Goal: Task Accomplishment & Management: Manage account settings

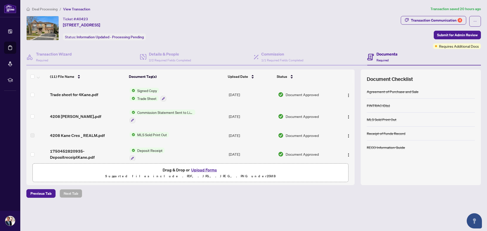
click at [50, 11] on span "Deal Processing" at bounding box center [45, 9] width 26 height 5
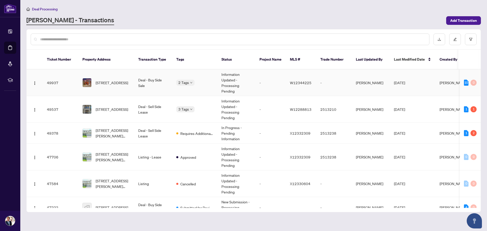
click at [105, 82] on span "[STREET_ADDRESS]" at bounding box center [112, 83] width 32 height 6
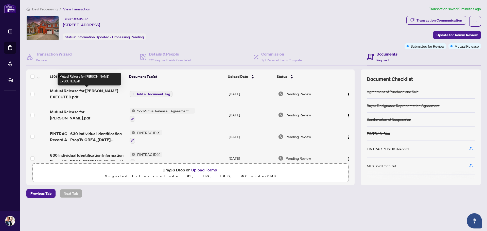
click at [98, 91] on span "Mutual Release for [PERSON_NAME] EXECUTED.pdf" at bounding box center [87, 94] width 75 height 12
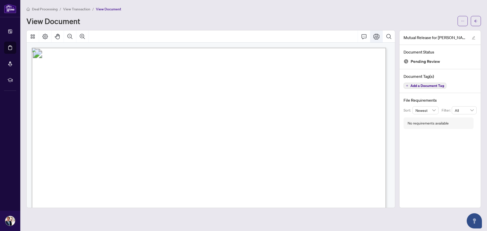
click at [376, 36] on icon "Print" at bounding box center [376, 37] width 6 height 6
